Goal: Find specific page/section: Find specific page/section

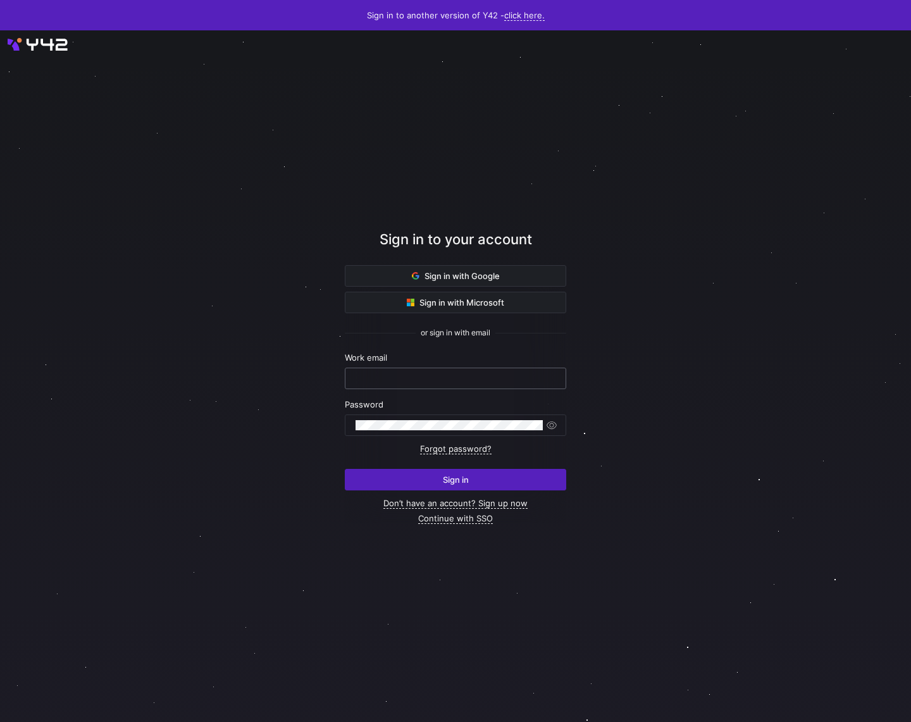
click at [418, 380] on input "text" at bounding box center [456, 378] width 200 height 10
type input "[PERSON_NAME][EMAIL_ADDRESS][DOMAIN_NAME]"
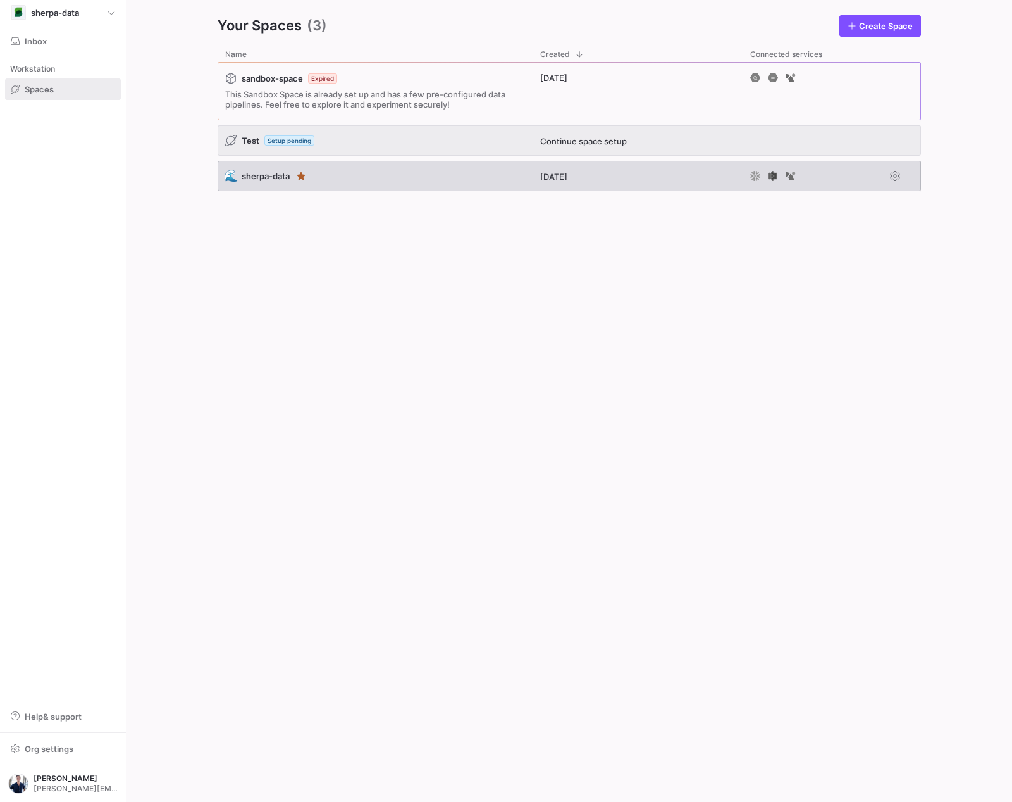
click at [399, 180] on div "🌊 sherpa-data" at bounding box center [375, 176] width 315 height 30
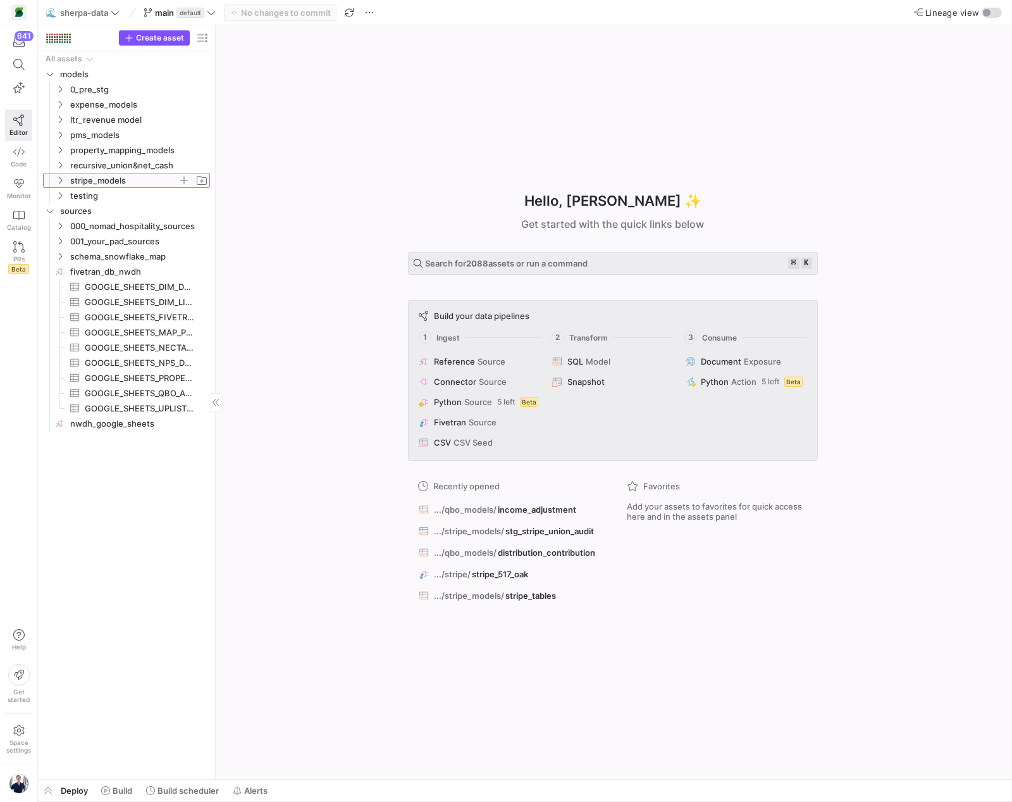
click at [60, 181] on icon "Press SPACE to select this row." at bounding box center [60, 181] width 9 height 8
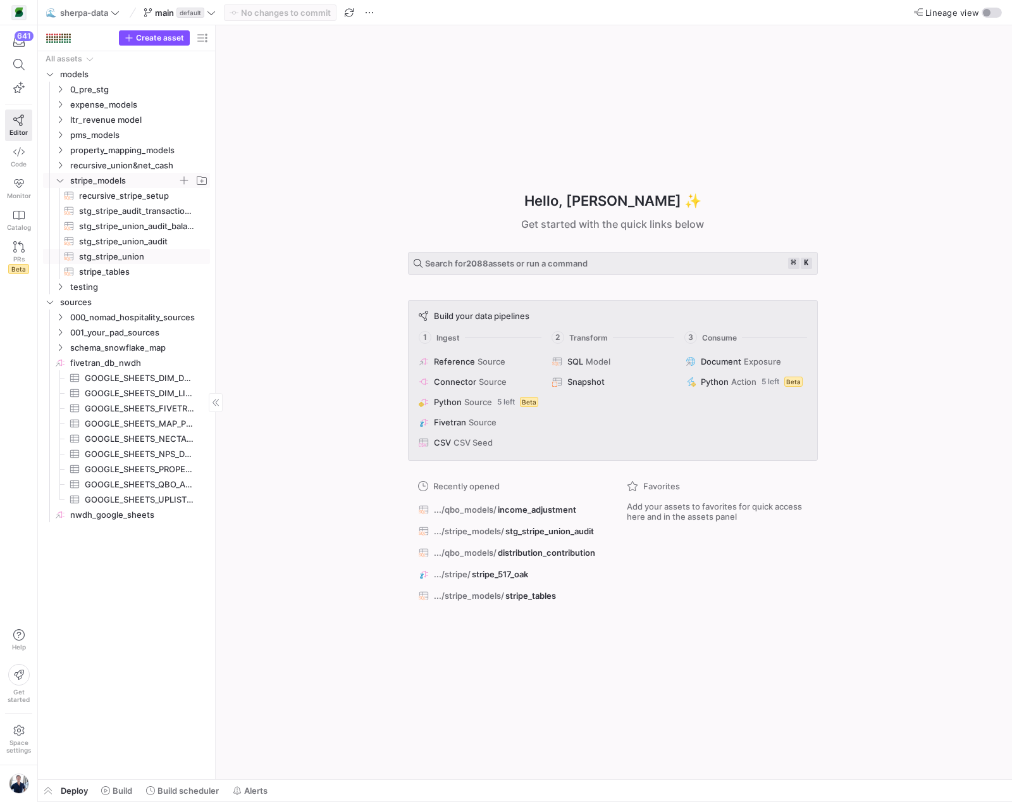
click at [98, 256] on span "stg_stripe_union​​​​​​​​​​" at bounding box center [137, 256] width 116 height 15
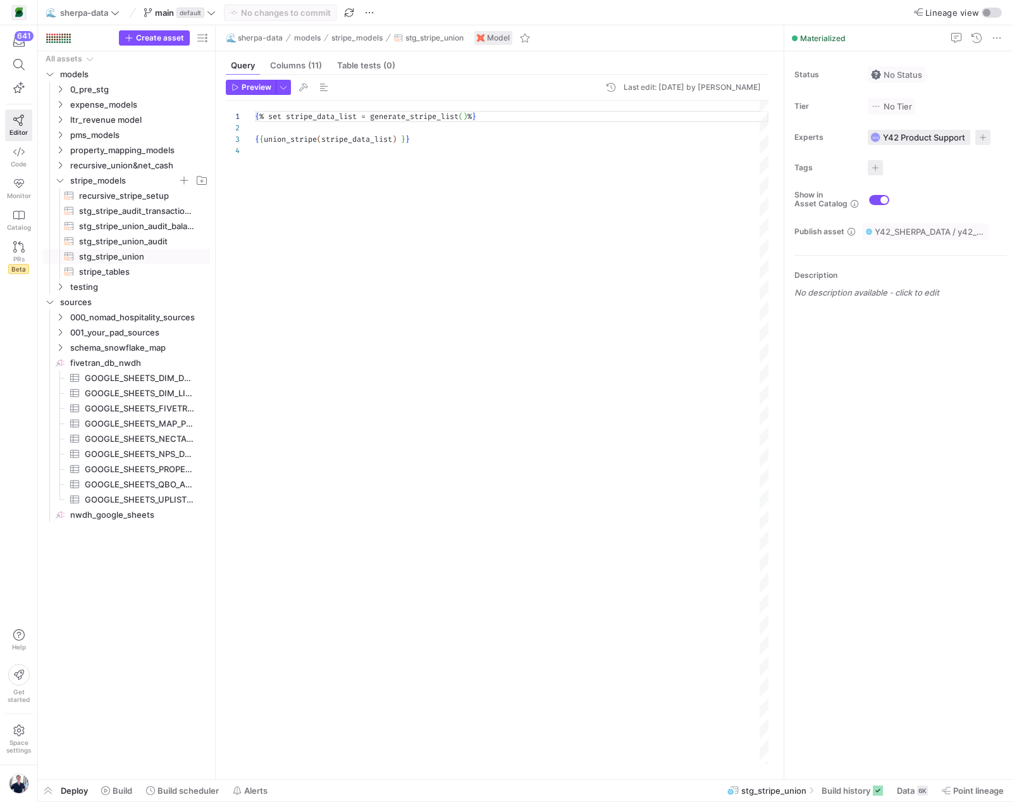
scroll to position [34, 0]
